Goal: Complete application form

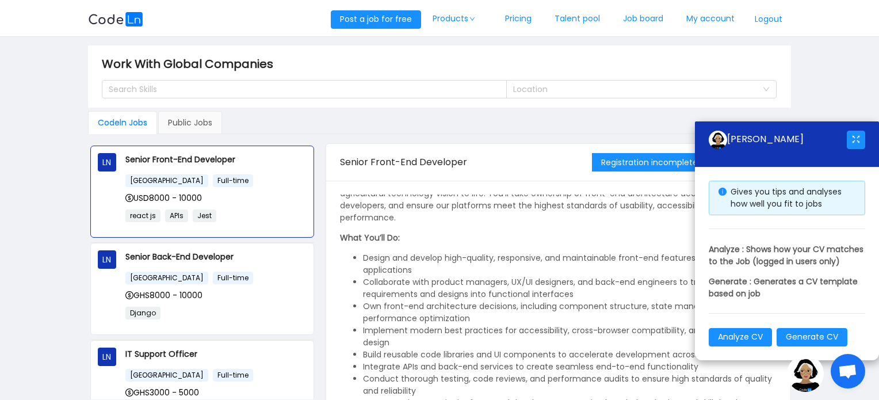
scroll to position [43, 0]
click at [848, 374] on span "Open chat" at bounding box center [847, 372] width 19 height 16
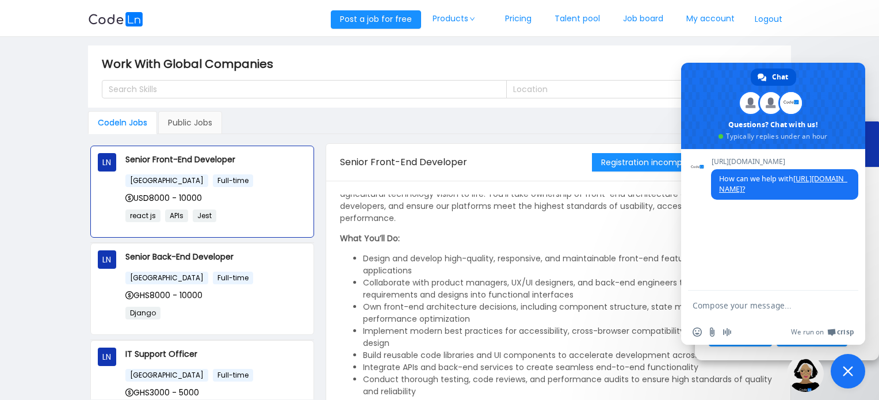
click at [840, 372] on span "Close chat" at bounding box center [848, 371] width 35 height 35
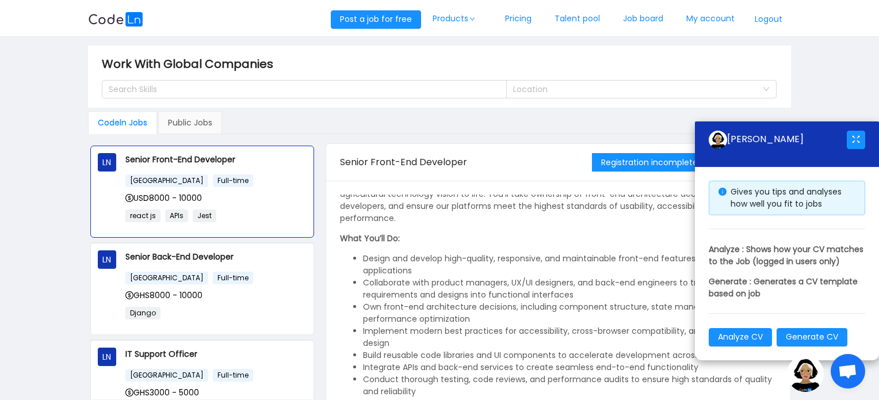
click at [802, 374] on img at bounding box center [805, 373] width 37 height 37
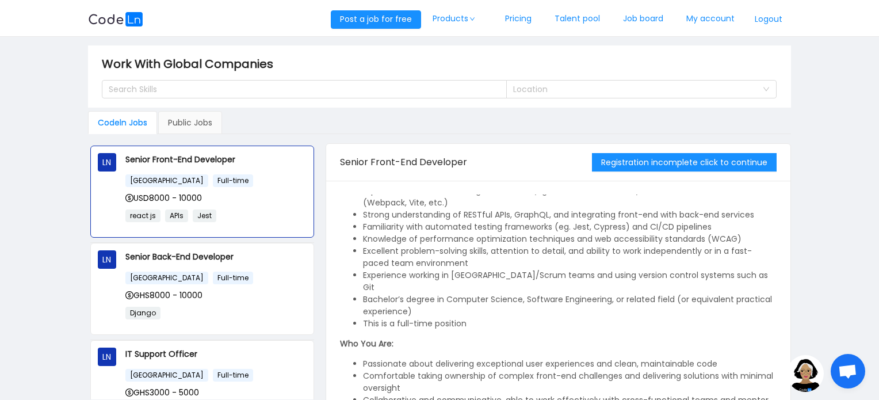
scroll to position [373, 0]
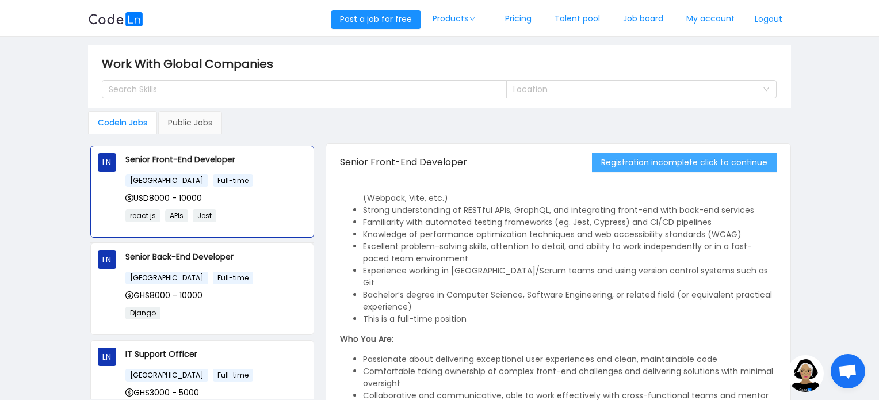
click at [659, 157] on button "Registration incomplete click to continue" at bounding box center [684, 162] width 185 height 18
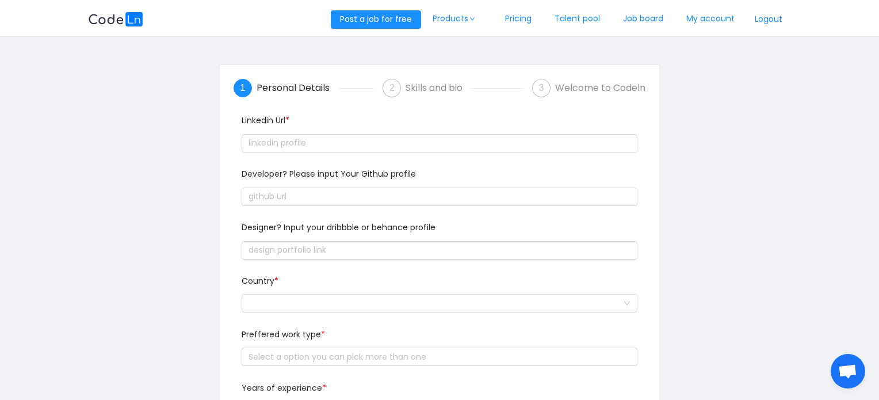
scroll to position [30, 0]
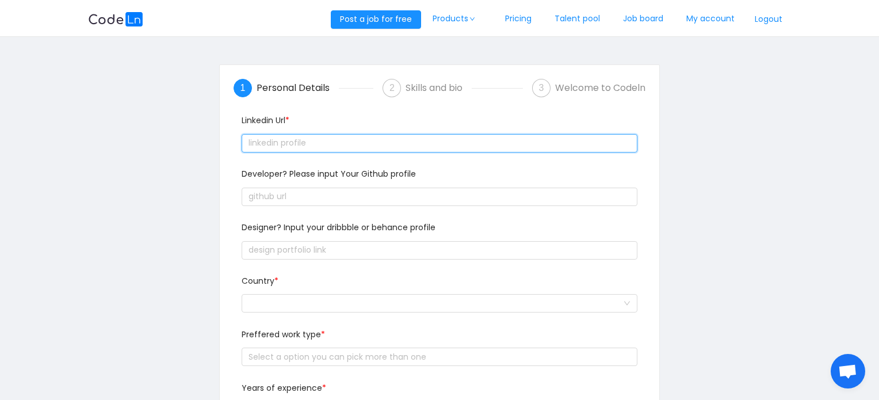
click at [320, 144] on input "text" at bounding box center [439, 143] width 395 height 18
